Goal: Task Accomplishment & Management: Manage account settings

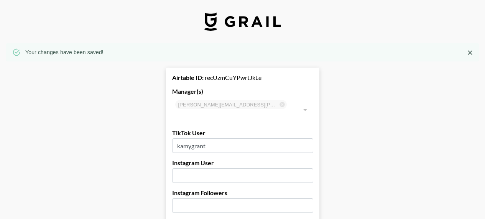
select select "USD"
